Goal: Task Accomplishment & Management: Manage account settings

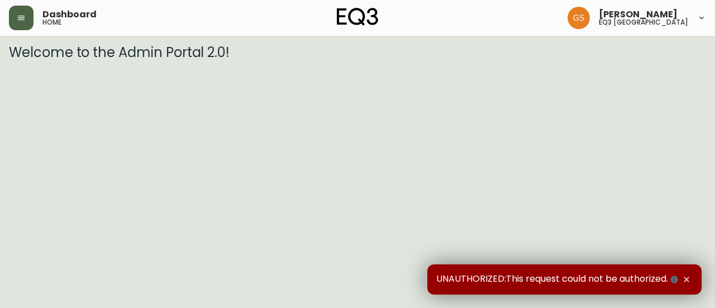
click at [27, 20] on button "button" at bounding box center [21, 18] width 25 height 25
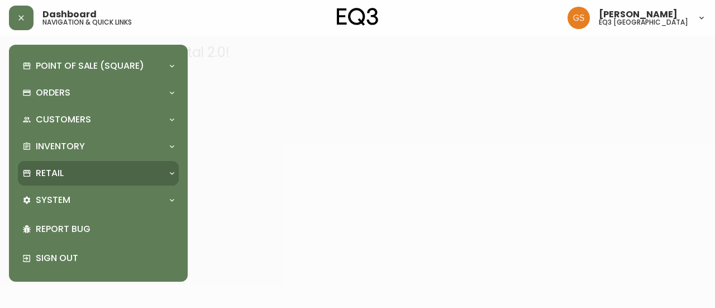
click at [113, 181] on div "Retail" at bounding box center [98, 173] width 161 height 25
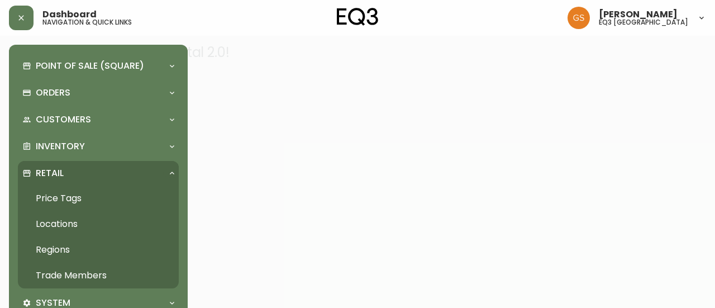
click at [71, 272] on link "Trade Members" at bounding box center [98, 275] width 161 height 26
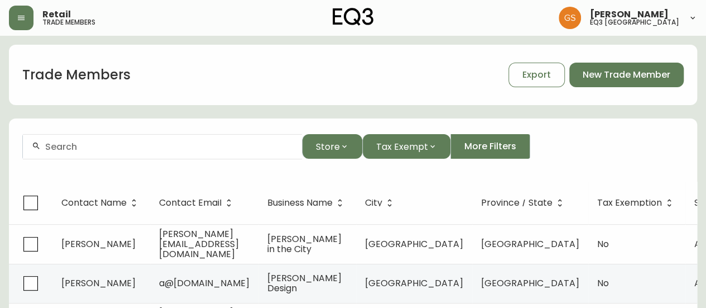
click at [190, 152] on div at bounding box center [162, 146] width 279 height 25
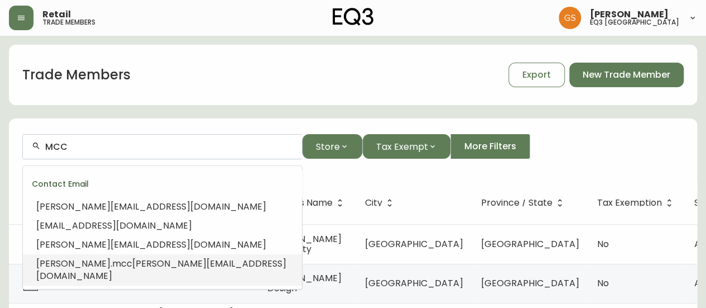
click at [141, 261] on span "[PERSON_NAME][EMAIL_ADDRESS][DOMAIN_NAME]" at bounding box center [161, 269] width 250 height 25
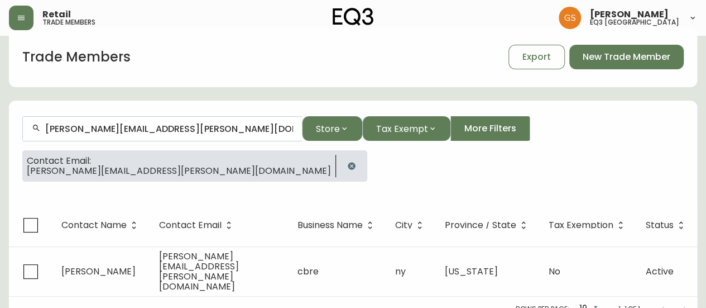
scroll to position [28, 0]
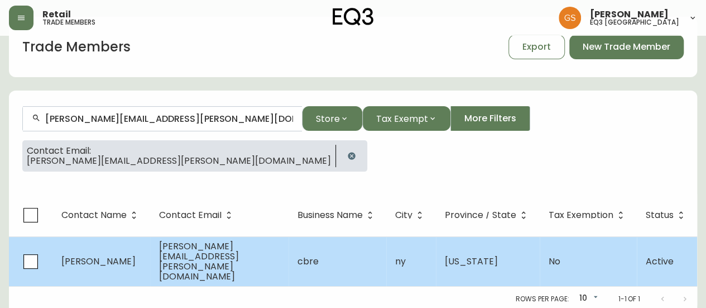
type input "[PERSON_NAME][EMAIL_ADDRESS][PERSON_NAME][DOMAIN_NAME]"
click at [126, 255] on span "[PERSON_NAME]" at bounding box center [98, 261] width 74 height 13
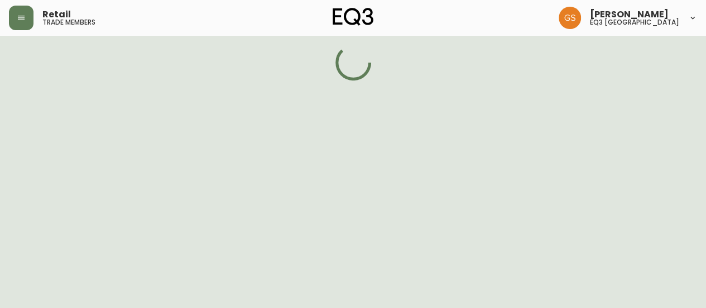
select select "NY"
select select "US"
select select "US_EN"
select select "Other"
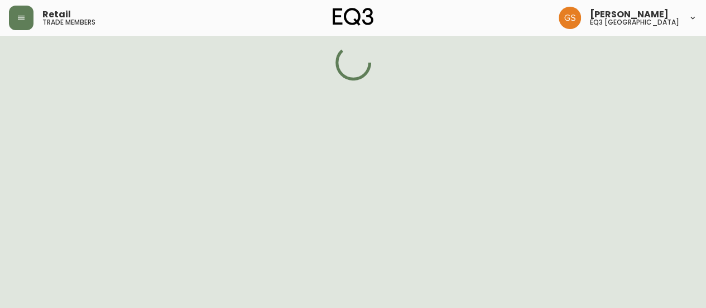
select select "false"
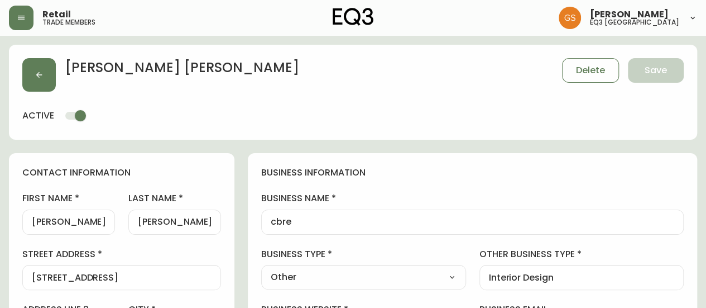
type input "EQ3 US Trade - [GEOGRAPHIC_DATA]"
select select "cm48zha2033ze0170ss7kujjb"
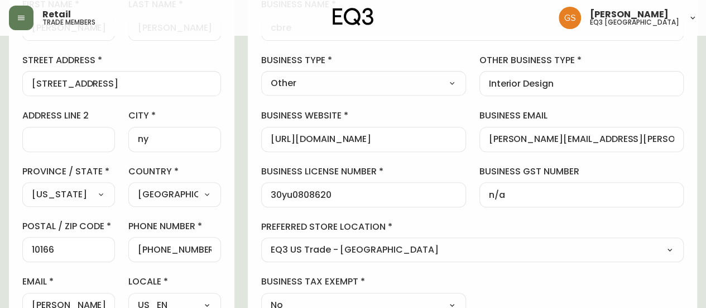
scroll to position [193, 0]
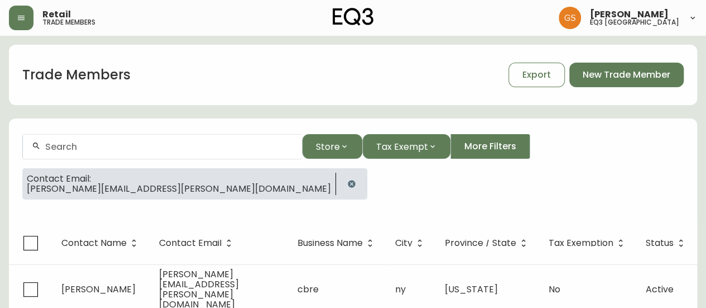
click at [115, 139] on div at bounding box center [162, 146] width 279 height 25
click at [348, 183] on icon "button" at bounding box center [351, 183] width 7 height 7
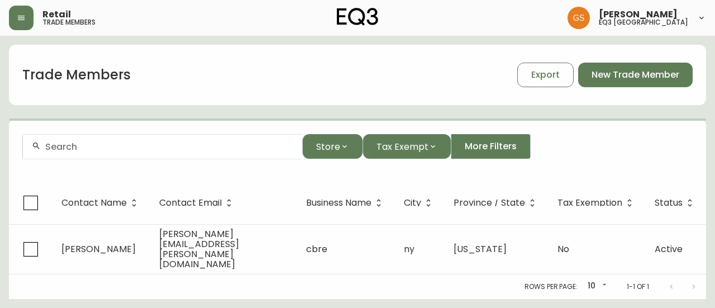
click at [146, 144] on input "text" at bounding box center [169, 146] width 248 height 11
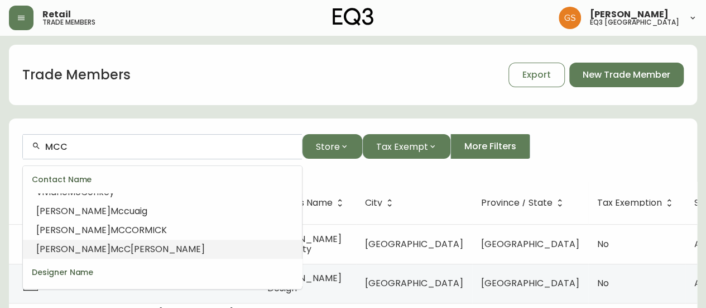
scroll to position [223, 0]
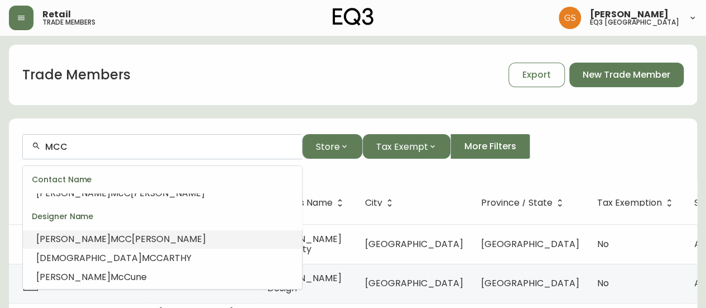
drag, startPoint x: 84, startPoint y: 143, endPoint x: 41, endPoint y: 143, distance: 42.4
click at [41, 143] on div "MCC" at bounding box center [162, 146] width 279 height 25
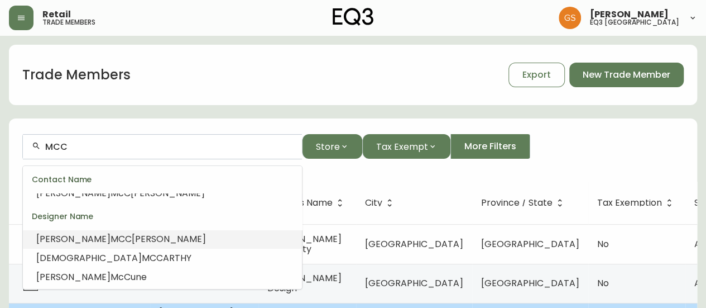
type input "MCC"
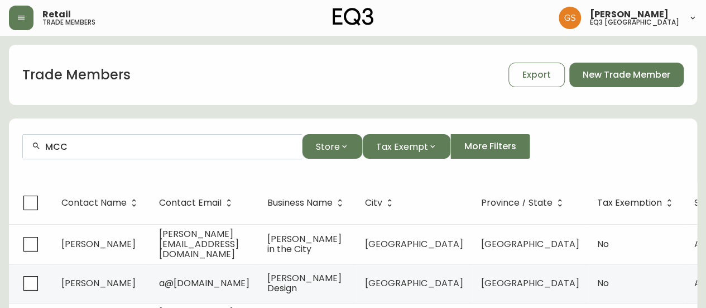
scroll to position [0, 0]
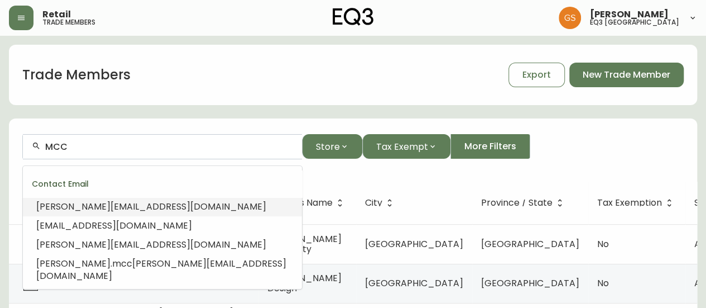
click at [86, 150] on input "MCC" at bounding box center [169, 146] width 248 height 11
drag, startPoint x: 71, startPoint y: 146, endPoint x: 42, endPoint y: 146, distance: 29.6
click at [42, 146] on div "MCC" at bounding box center [162, 146] width 279 height 25
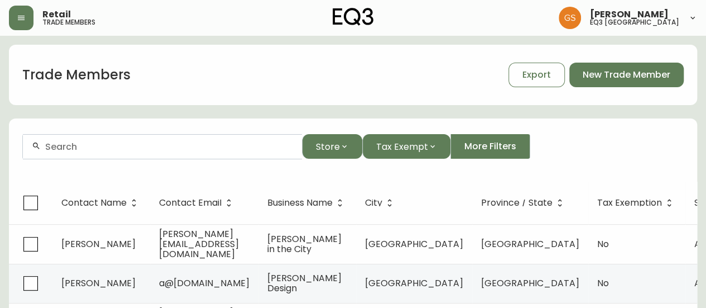
paste input "[PHONE_NUMBER]"
type input "("
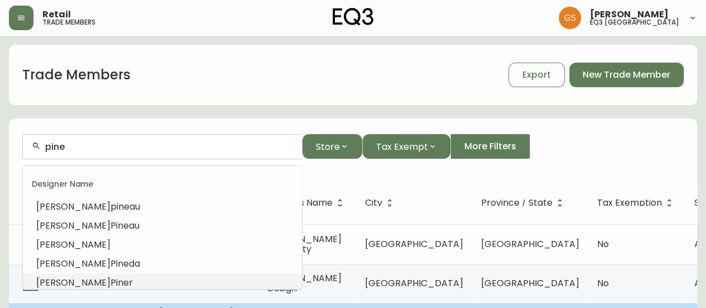
type input "pine"
